Goal: Task Accomplishment & Management: Use online tool/utility

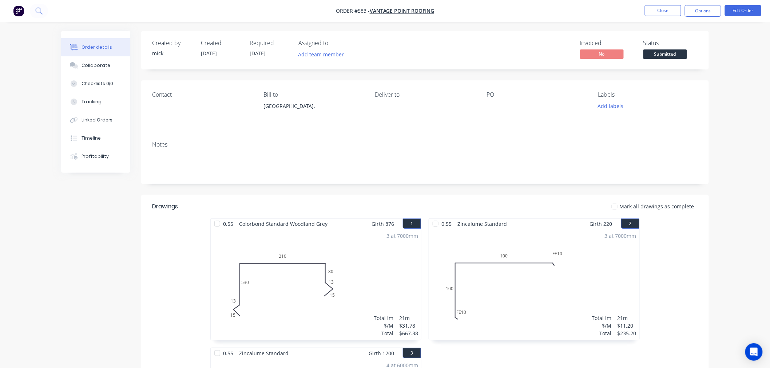
click at [17, 6] on img "button" at bounding box center [18, 10] width 11 height 11
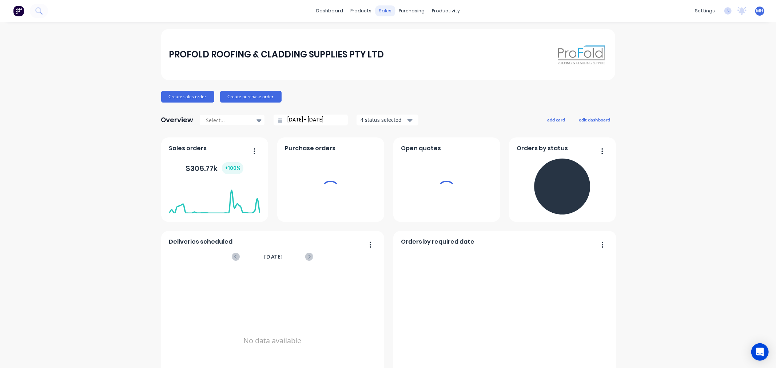
click at [382, 13] on div "sales" at bounding box center [385, 10] width 20 height 11
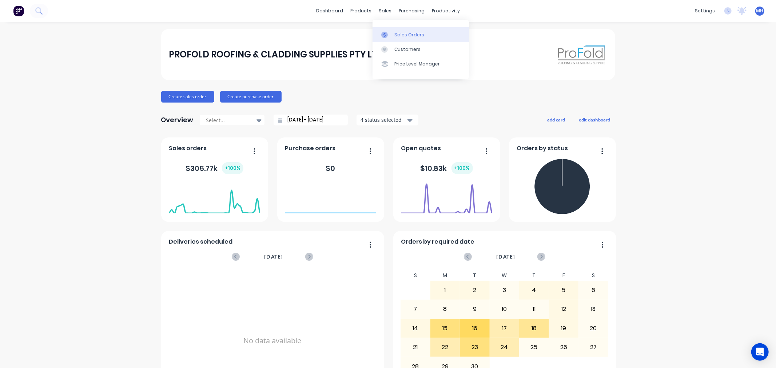
click at [394, 27] on link "Sales Orders" at bounding box center [421, 34] width 96 height 15
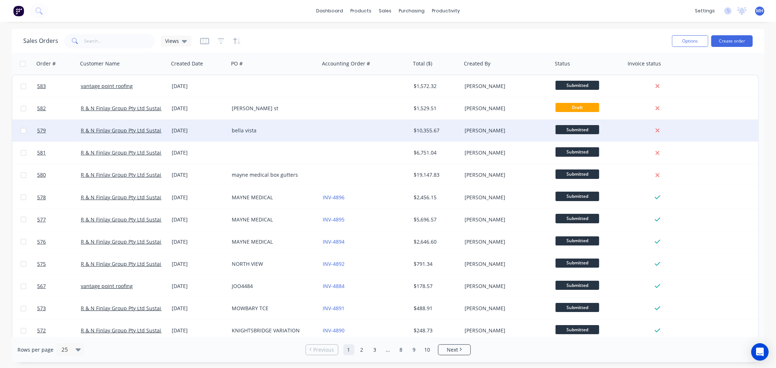
click at [381, 130] on div at bounding box center [365, 131] width 91 height 22
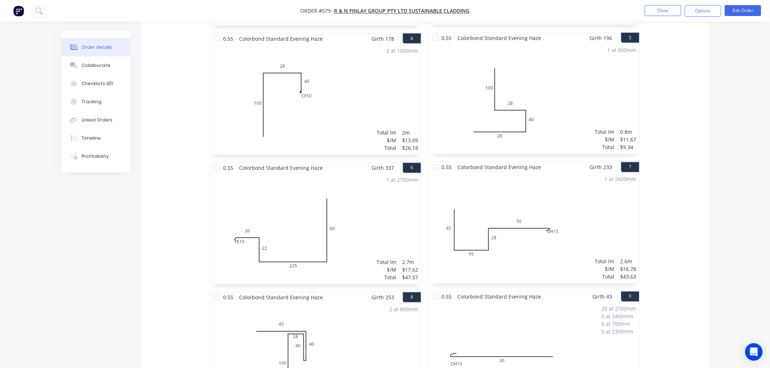
scroll to position [323, 0]
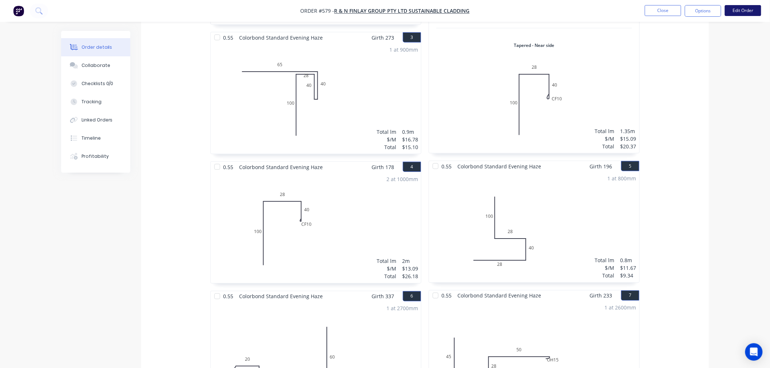
click at [738, 6] on button "Edit Order" at bounding box center [743, 10] width 36 height 11
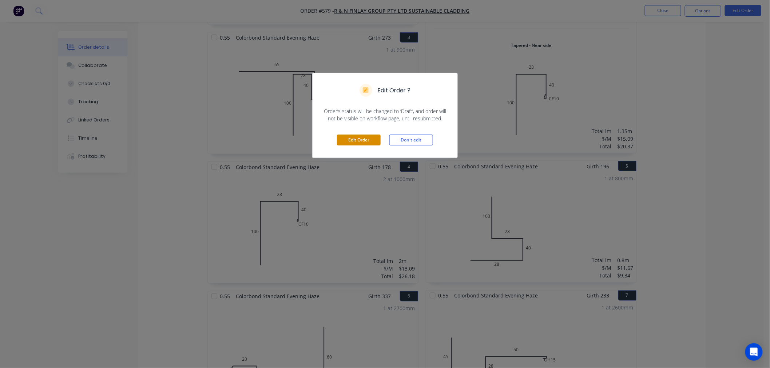
click at [365, 136] on button "Edit Order" at bounding box center [359, 140] width 44 height 11
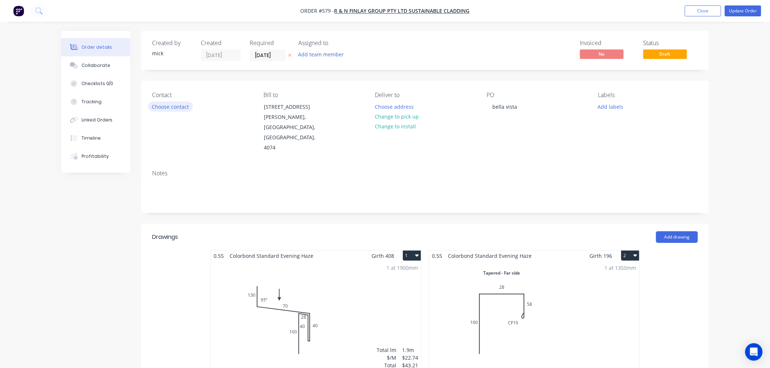
click at [177, 107] on button "Choose contact" at bounding box center [170, 107] width 45 height 10
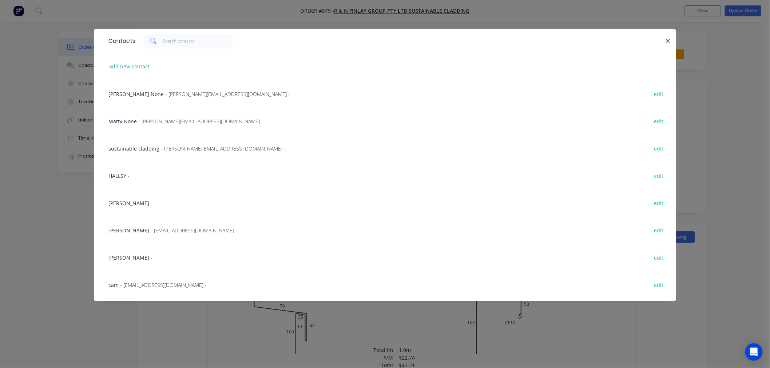
scroll to position [79, 0]
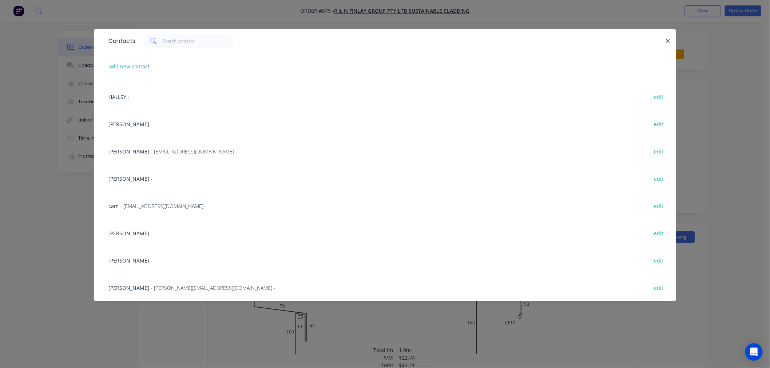
click at [122, 98] on span "HALLSY" at bounding box center [117, 97] width 18 height 7
